Goal: Information Seeking & Learning: Check status

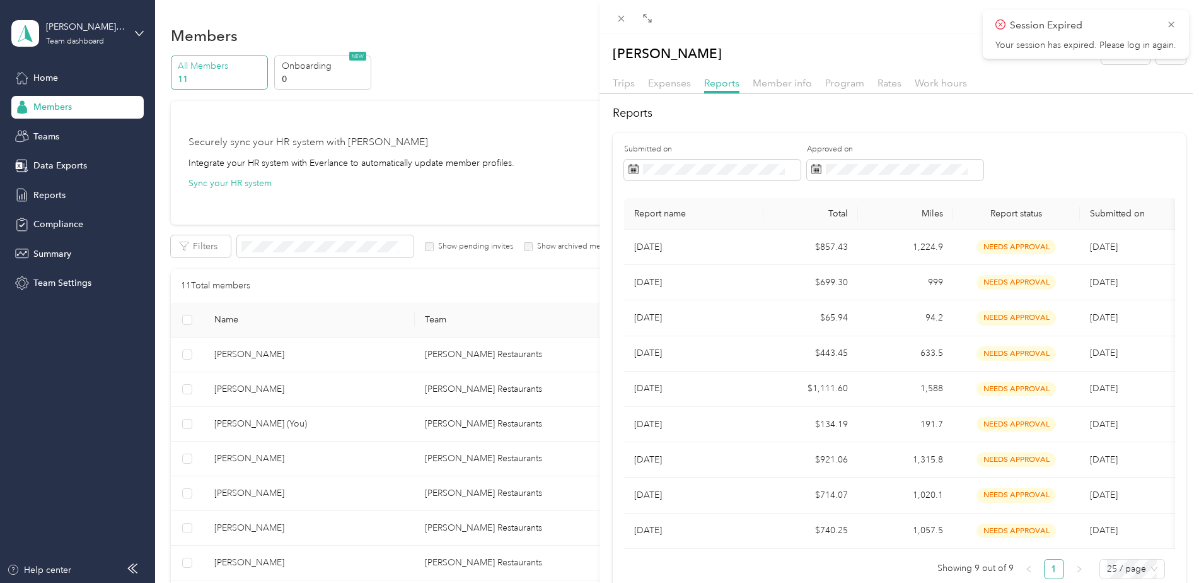
scroll to position [318, 0]
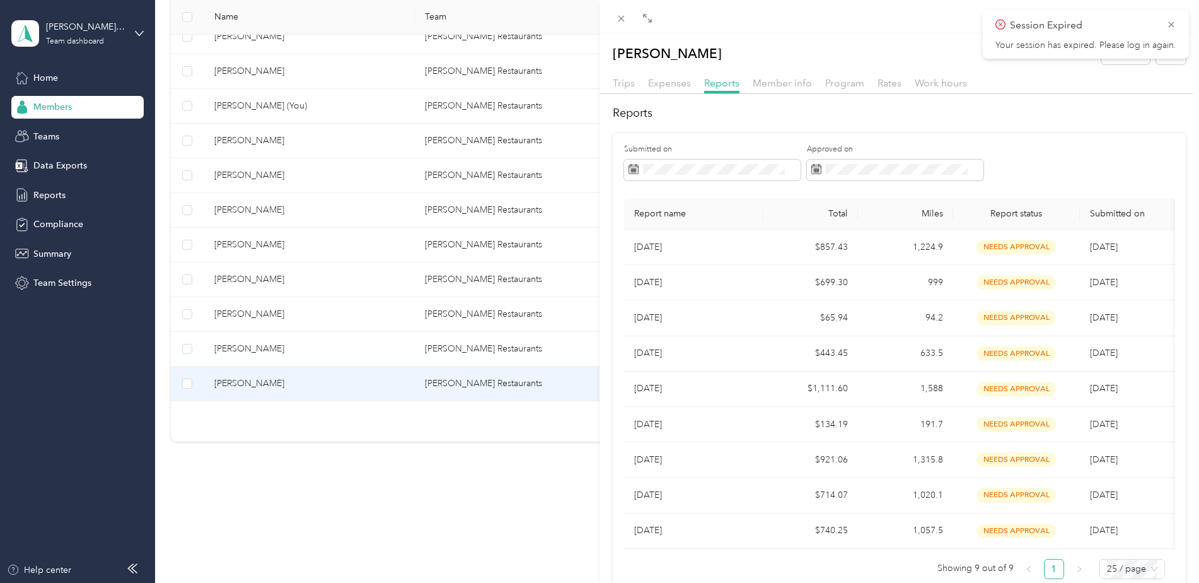
click at [246, 380] on div "[PERSON_NAME] Archive Trips Expenses Reports Member info Program Rates Work hou…" at bounding box center [599, 291] width 1199 height 583
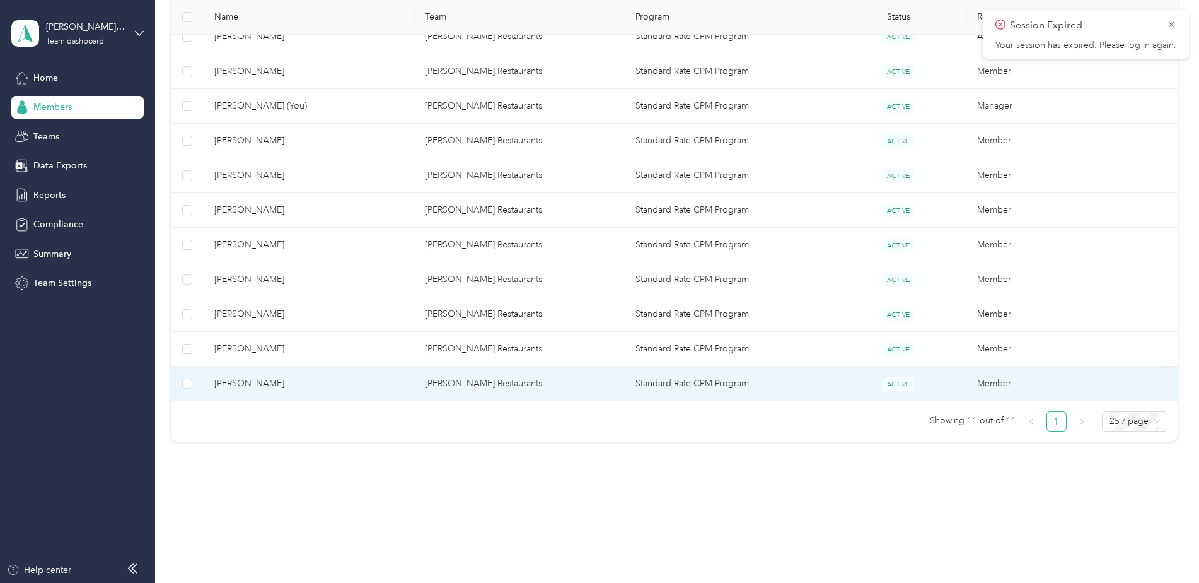
click at [246, 380] on span "[PERSON_NAME]" at bounding box center [309, 383] width 190 height 14
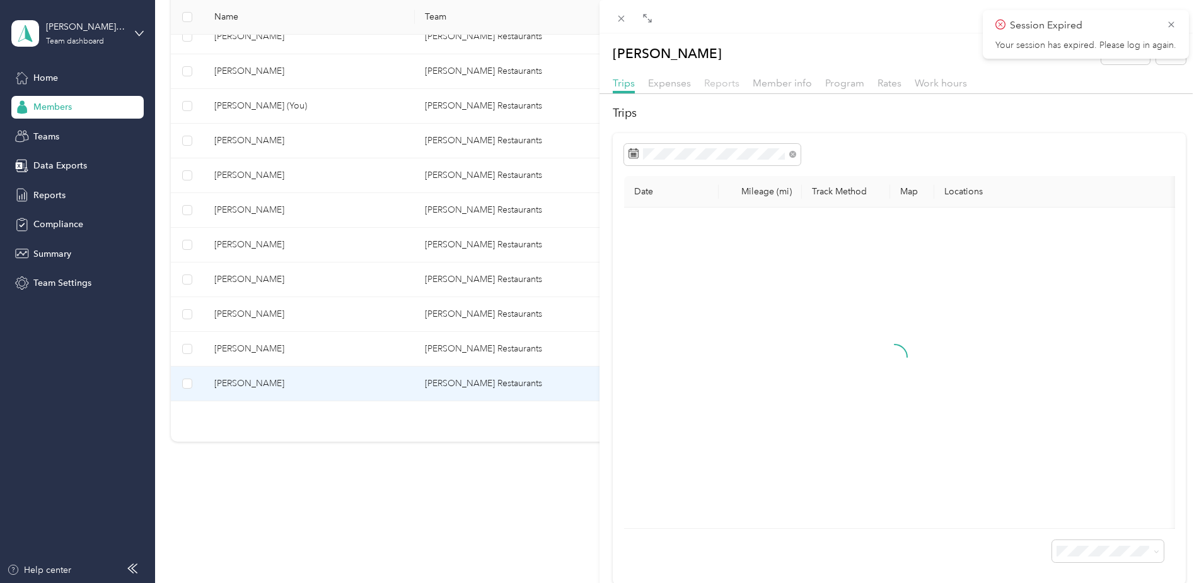
click at [724, 88] on span "Reports" at bounding box center [721, 83] width 35 height 12
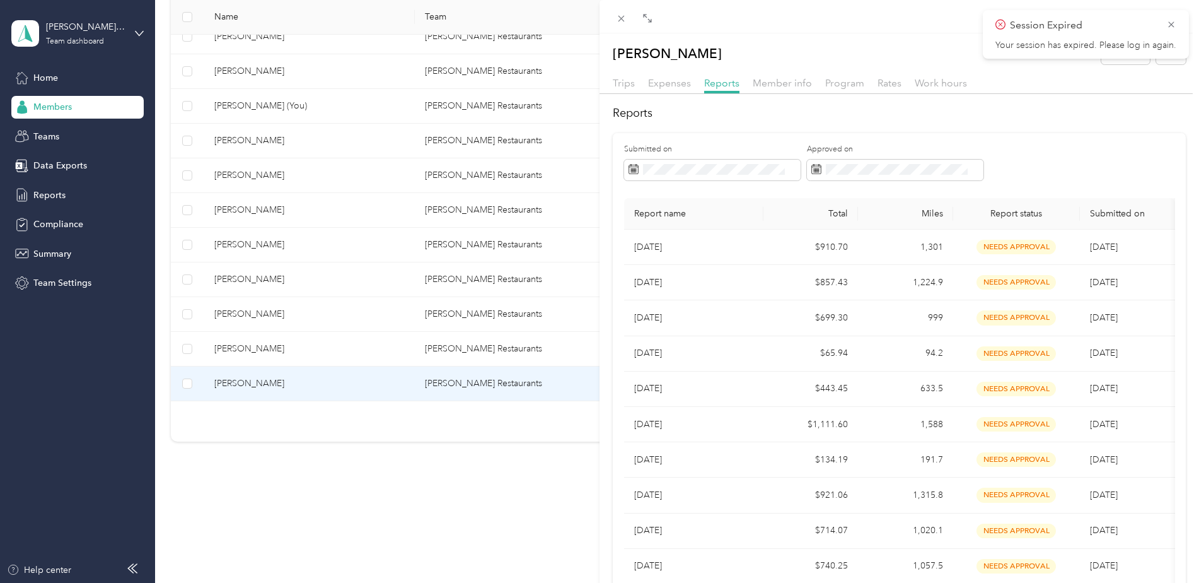
click at [241, 315] on div "[PERSON_NAME] Archive Trips Expenses Reports Member info Program Rates Work hou…" at bounding box center [599, 291] width 1199 height 583
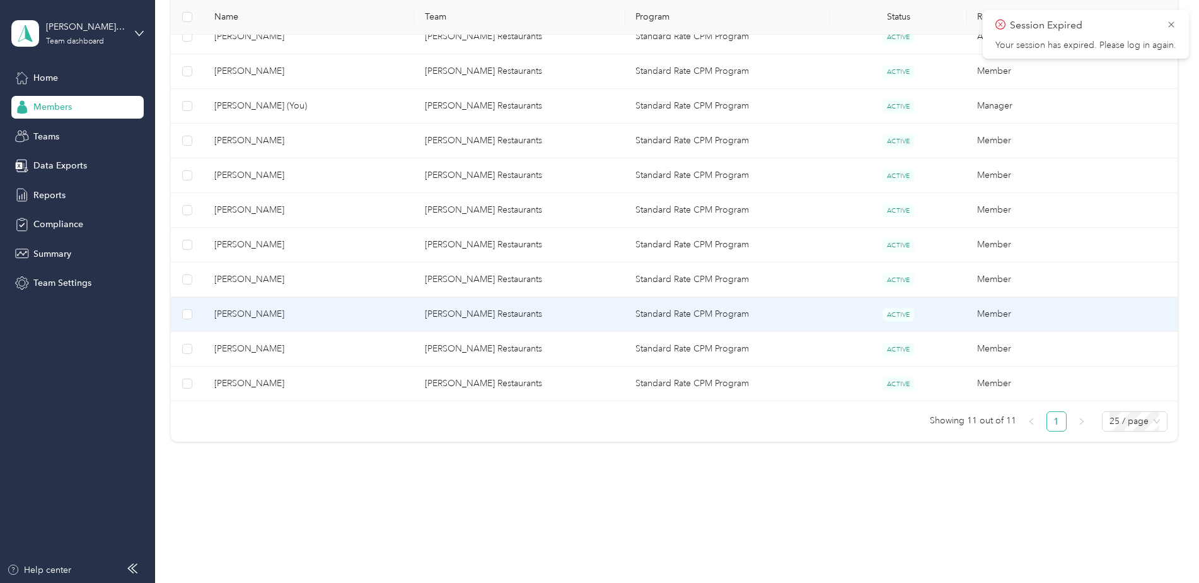
click at [241, 315] on span "[PERSON_NAME]" at bounding box center [309, 314] width 190 height 14
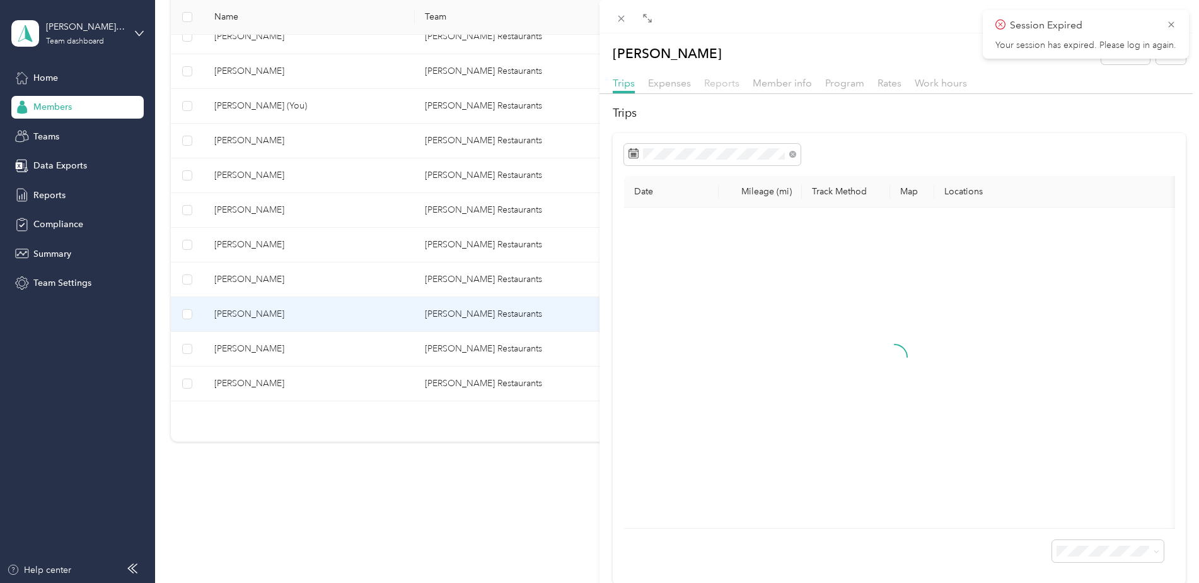
click at [723, 84] on span "Reports" at bounding box center [721, 83] width 35 height 12
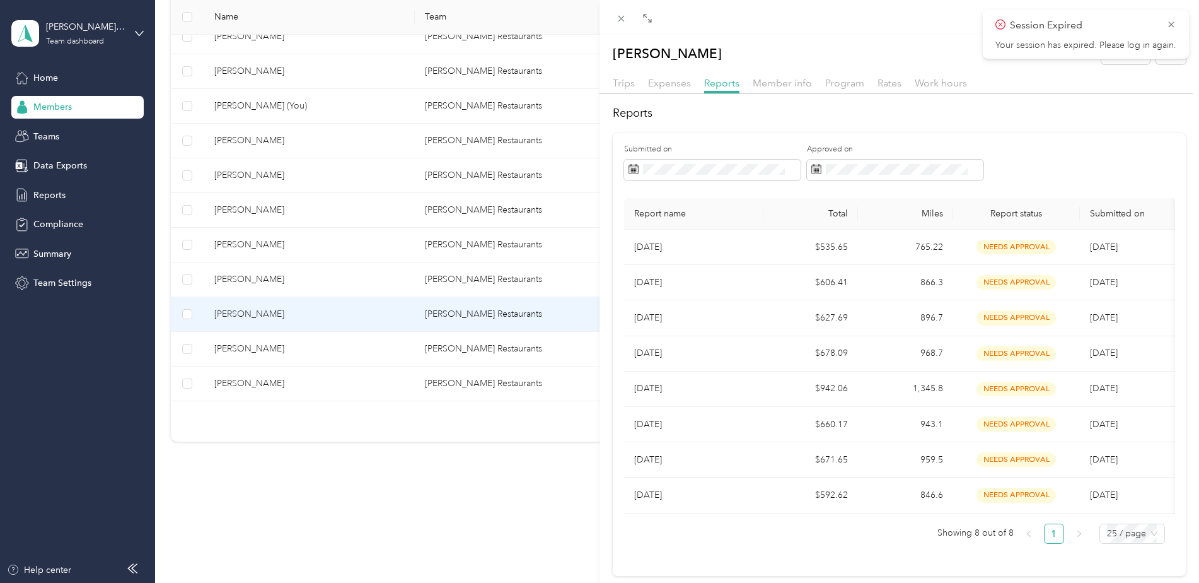
click at [244, 281] on div "[PERSON_NAME] Archive Trips Expenses Reports Member info Program Rates Work hou…" at bounding box center [599, 291] width 1199 height 583
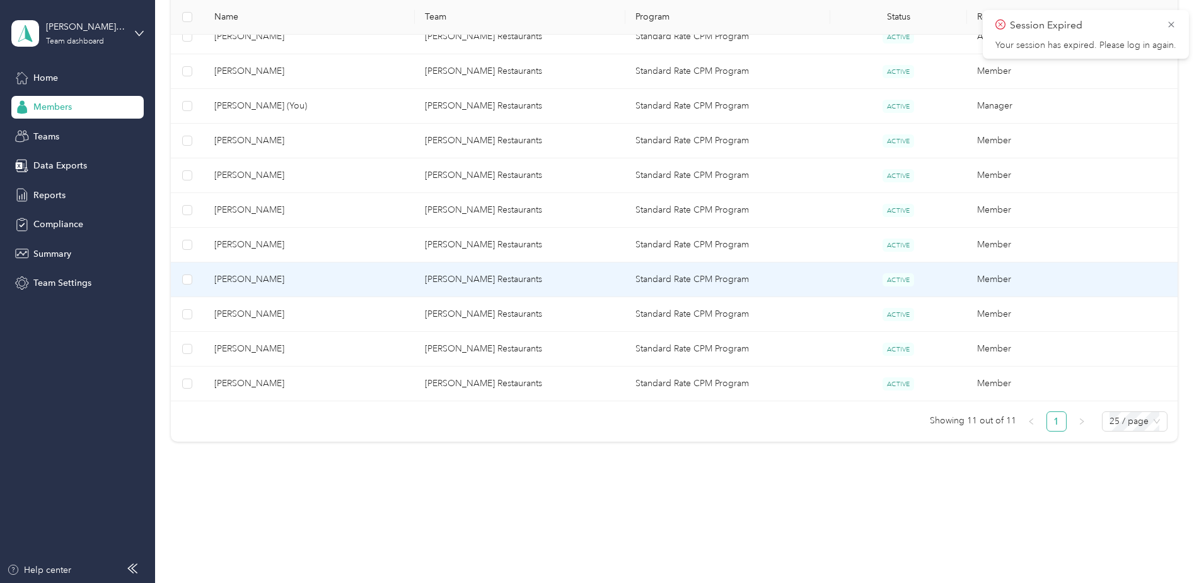
click at [244, 281] on span "[PERSON_NAME]" at bounding box center [309, 279] width 190 height 14
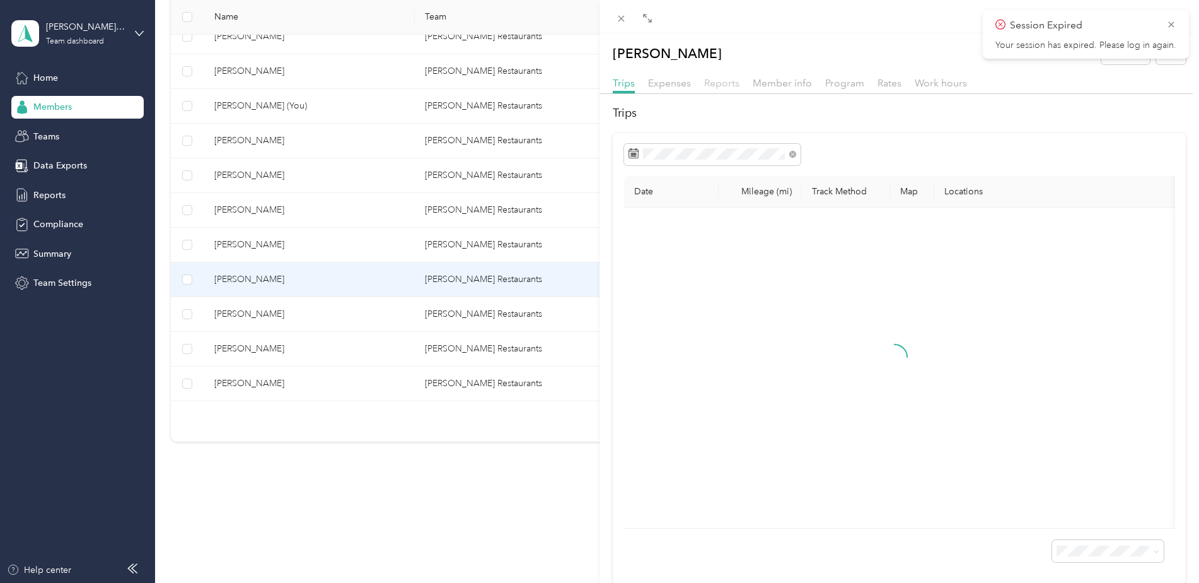
click at [719, 84] on span "Reports" at bounding box center [721, 83] width 35 height 12
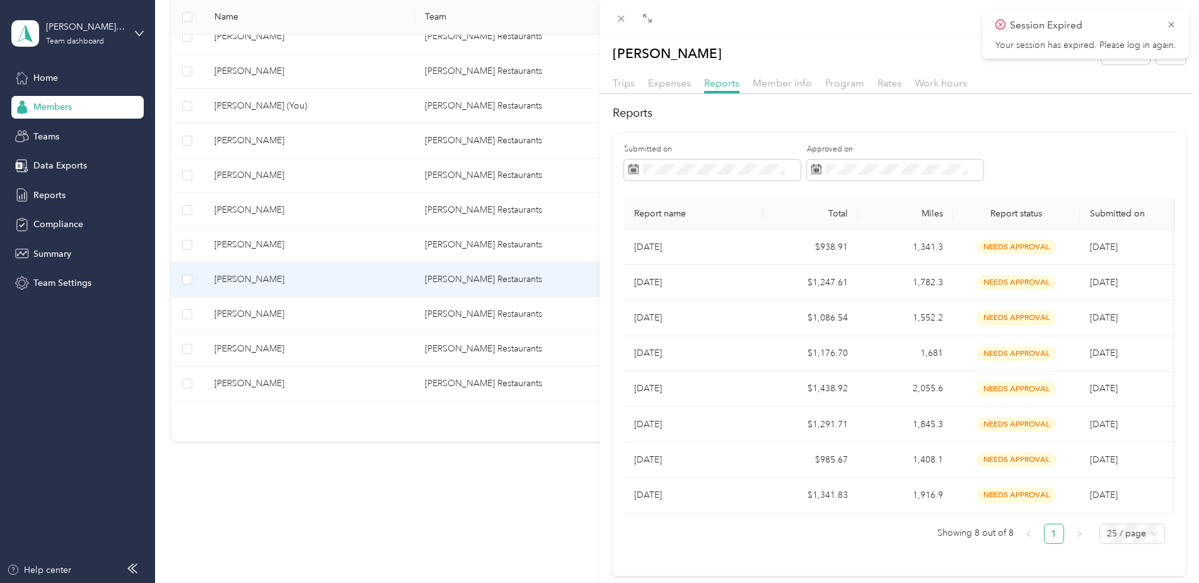
click at [236, 248] on div "[PERSON_NAME] Archive Trips Expenses Reports Member info Program Rates Work hou…" at bounding box center [599, 291] width 1199 height 583
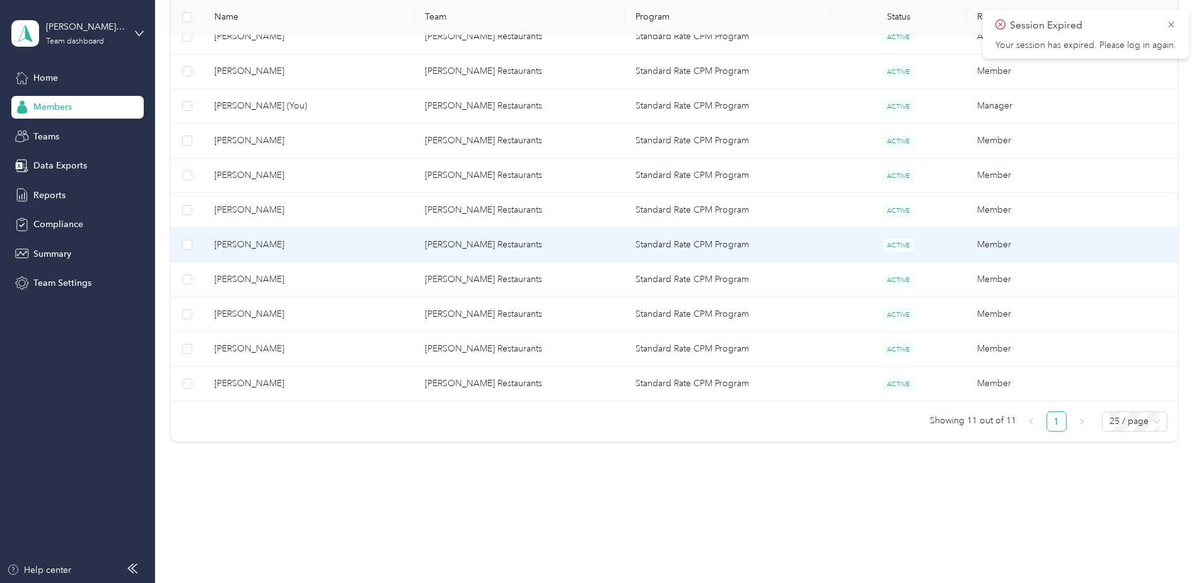
click at [252, 247] on span "[PERSON_NAME]" at bounding box center [309, 245] width 190 height 14
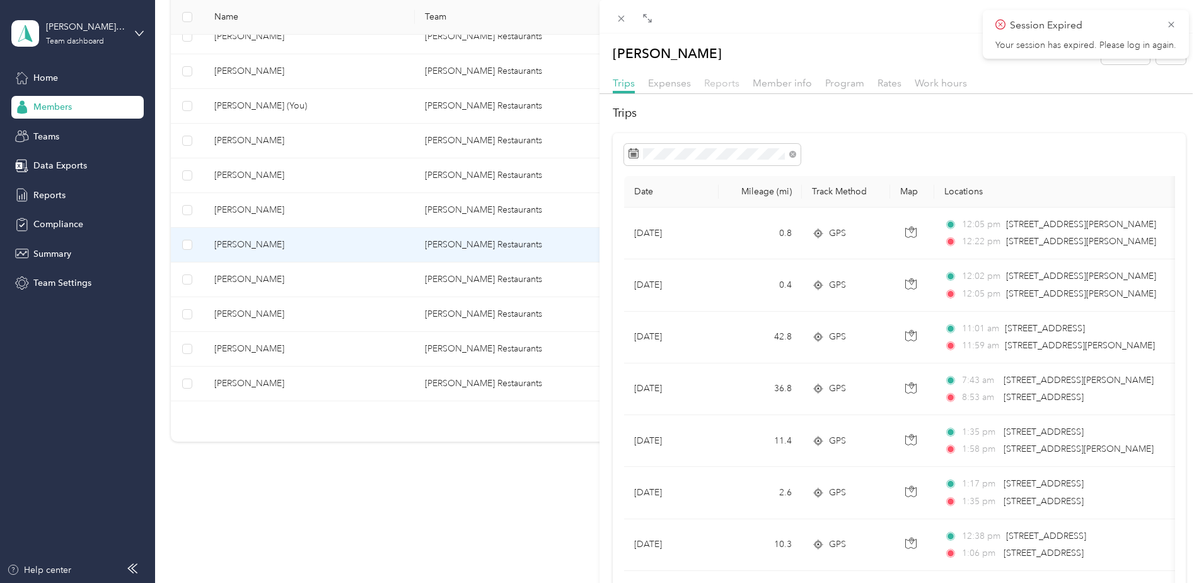
click at [716, 84] on span "Reports" at bounding box center [721, 83] width 35 height 12
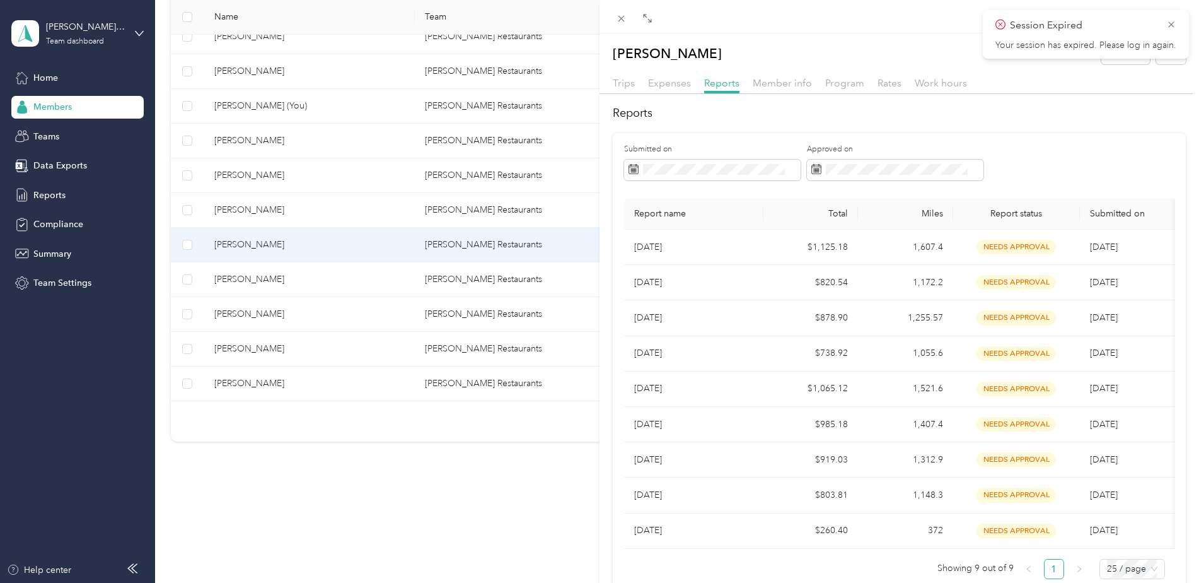
click at [235, 207] on div "[PERSON_NAME] Archive Trips Expenses Reports Member info Program Rates Work hou…" at bounding box center [599, 291] width 1199 height 583
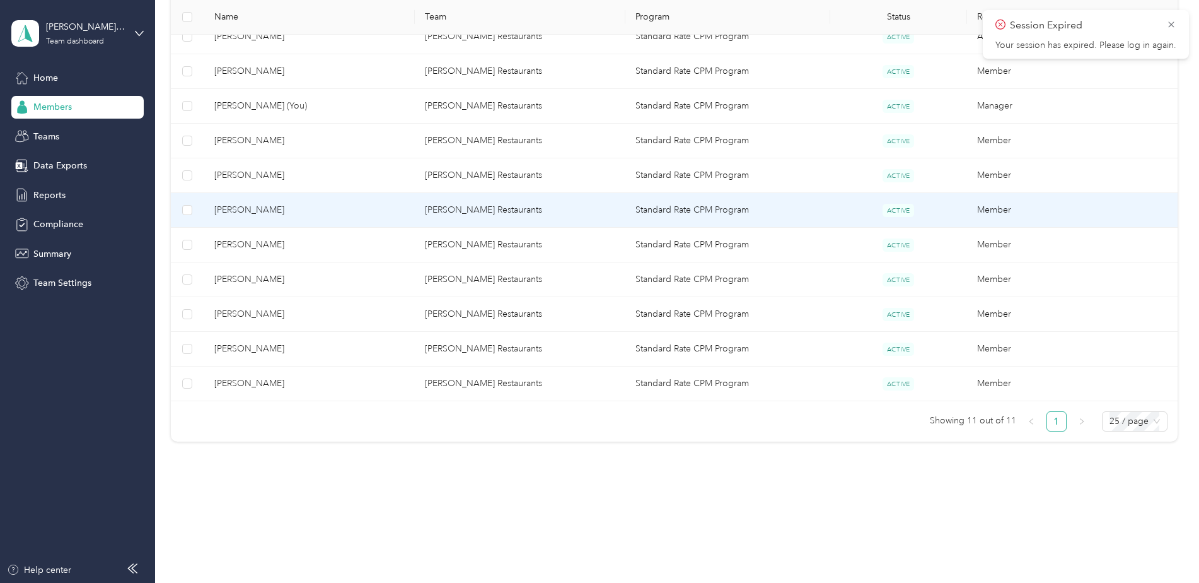
click at [251, 209] on span "[PERSON_NAME]" at bounding box center [309, 210] width 190 height 14
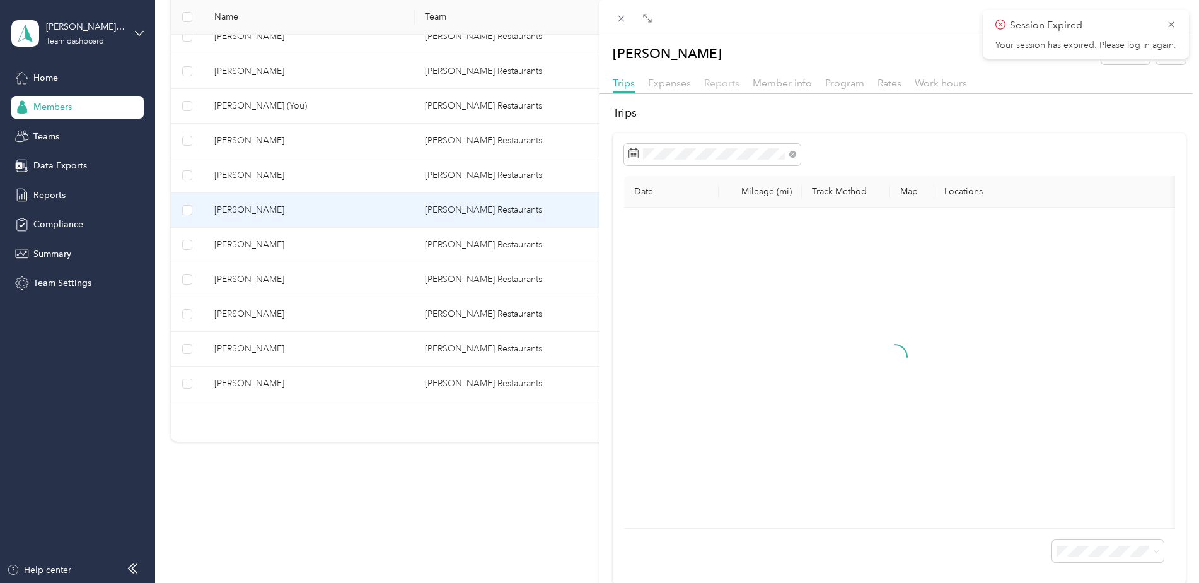
click at [725, 85] on span "Reports" at bounding box center [721, 83] width 35 height 12
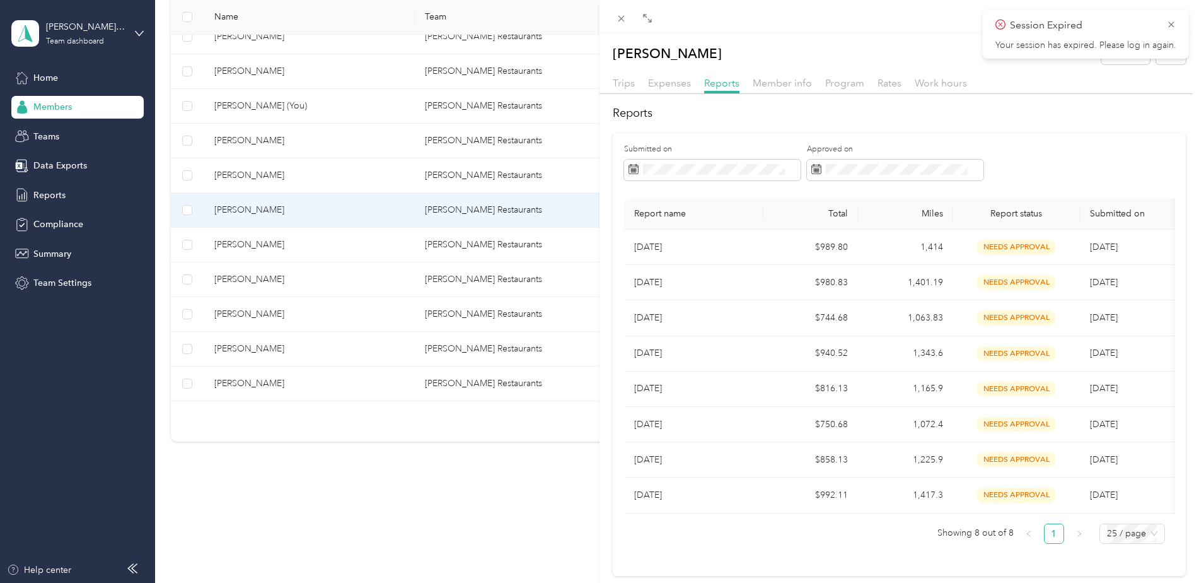
click at [254, 72] on div "[PERSON_NAME] Archive Trips Expenses Reports Member info Program Rates Work hou…" at bounding box center [599, 291] width 1199 height 583
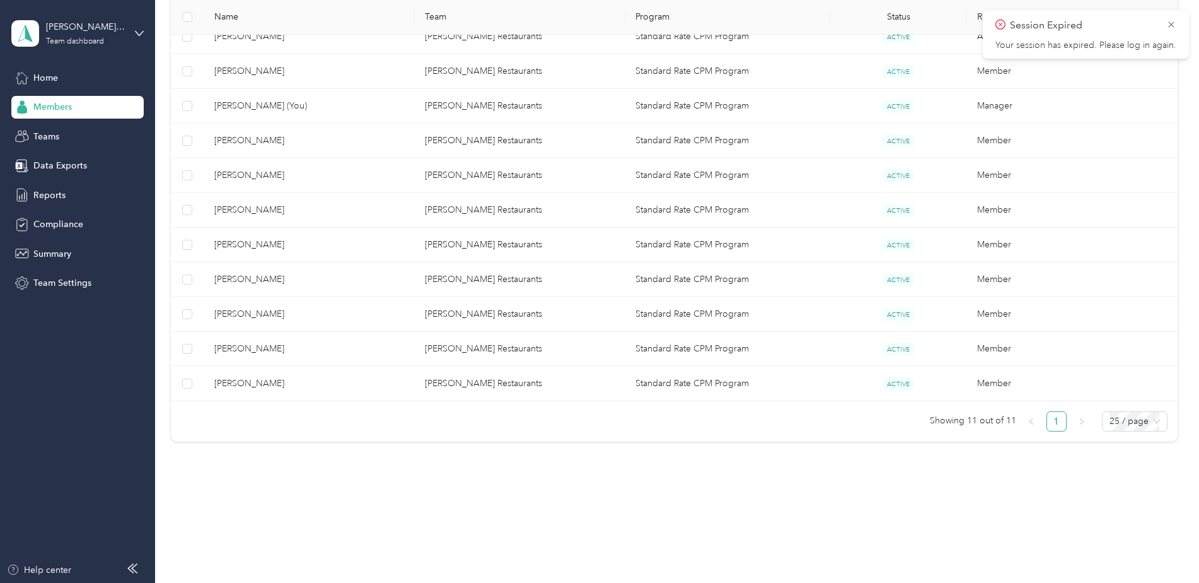
click at [254, 72] on span "[PERSON_NAME]" at bounding box center [309, 71] width 190 height 14
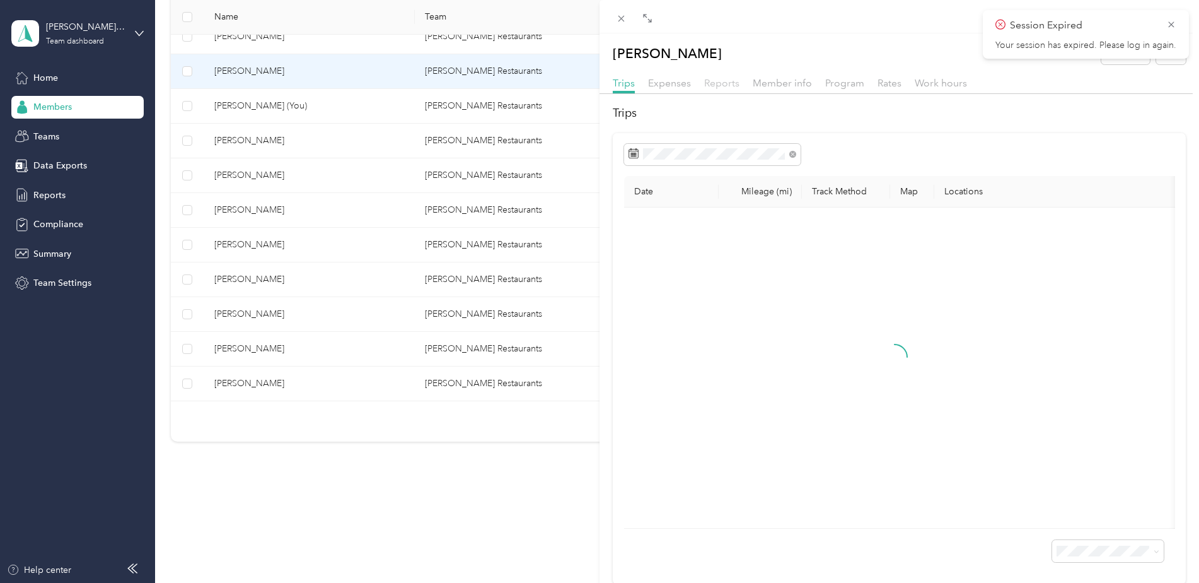
click at [721, 81] on span "Reports" at bounding box center [721, 83] width 35 height 12
